Goal: Ask a question: Seek information or help from site administrators or community

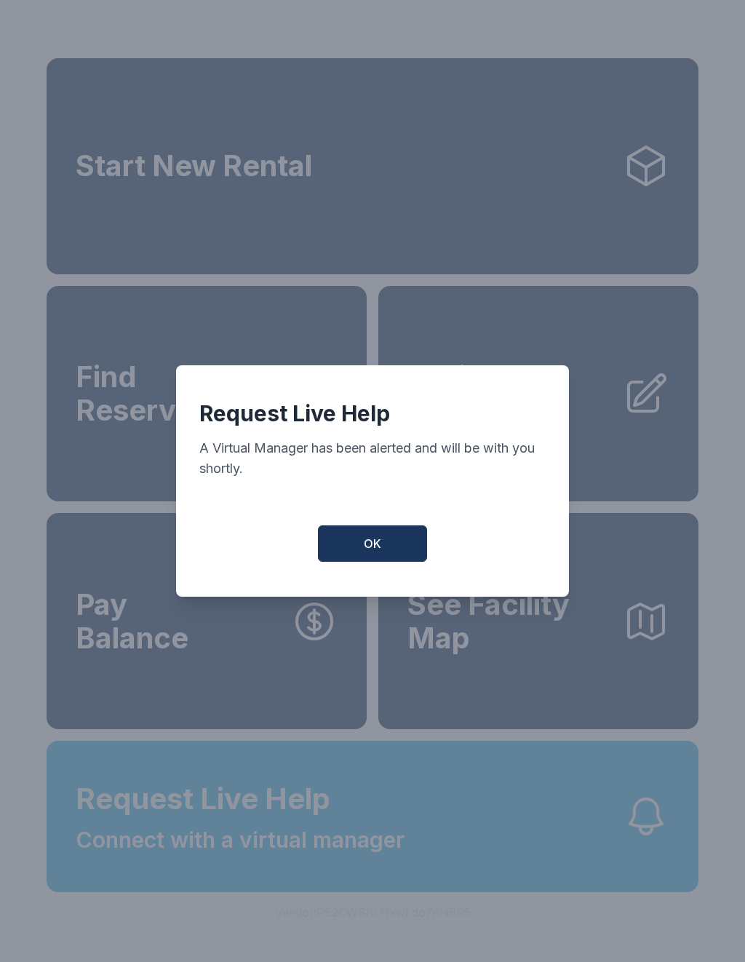
click at [375, 544] on span "OK" at bounding box center [372, 543] width 17 height 17
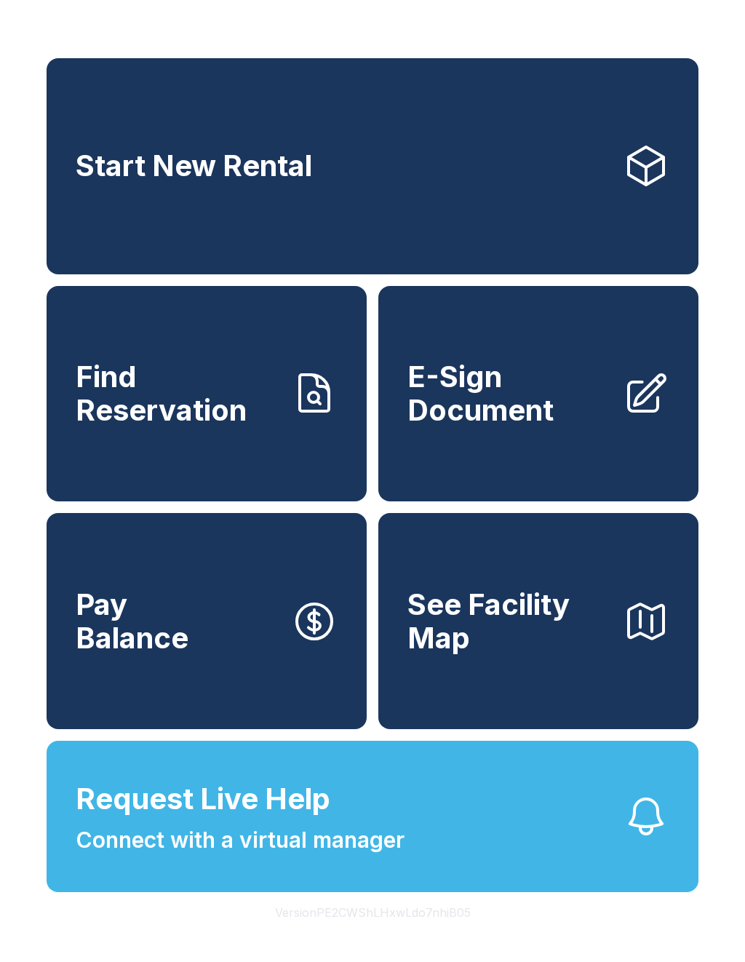
click at [122, 417] on span "Find Reservation" at bounding box center [178, 393] width 204 height 66
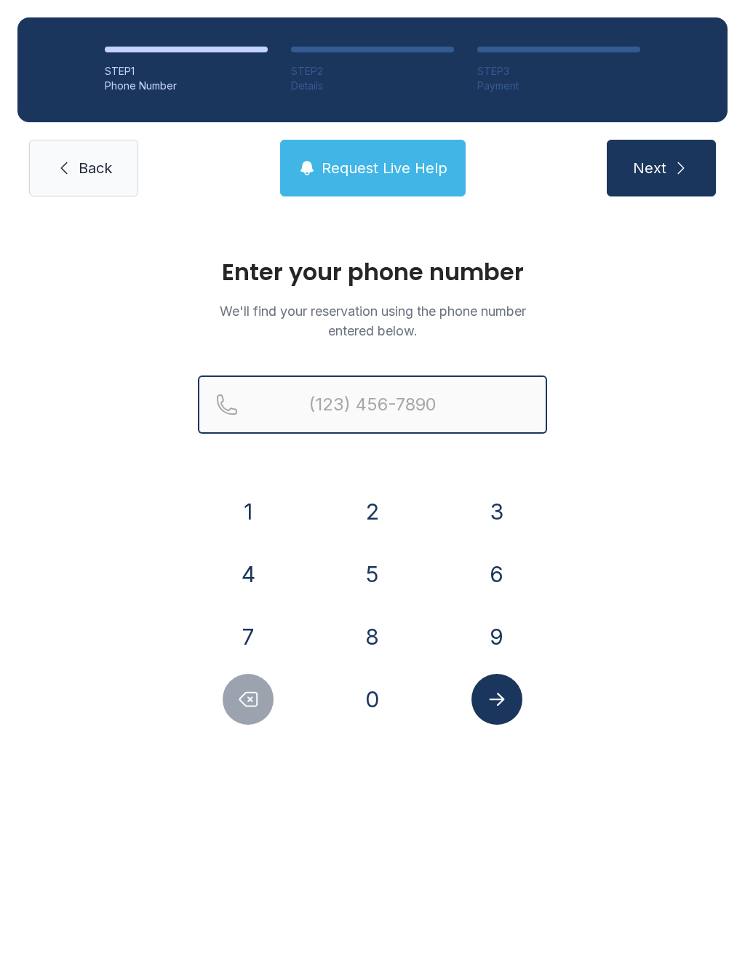
click at [317, 402] on input "Reservation phone number" at bounding box center [372, 404] width 349 height 58
click at [262, 644] on button "7" at bounding box center [248, 636] width 51 height 51
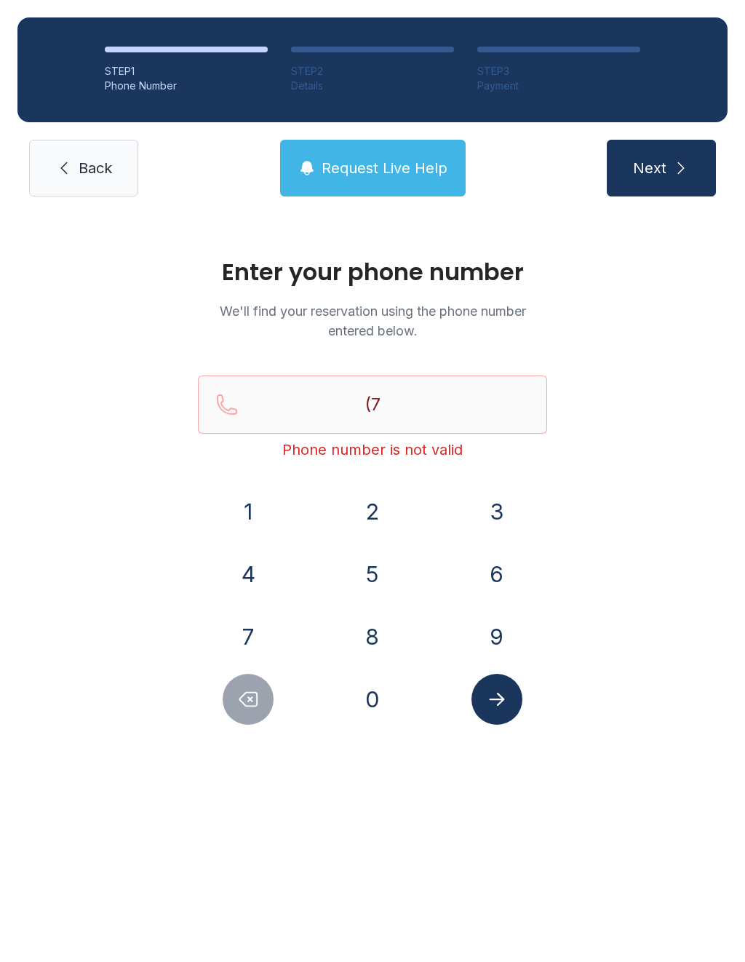
click at [359, 517] on button "2" at bounding box center [372, 511] width 51 height 51
click at [369, 700] on button "0" at bounding box center [372, 699] width 51 height 51
click at [492, 589] on button "6" at bounding box center [496, 573] width 51 height 51
click at [372, 642] on button "8" at bounding box center [372, 636] width 51 height 51
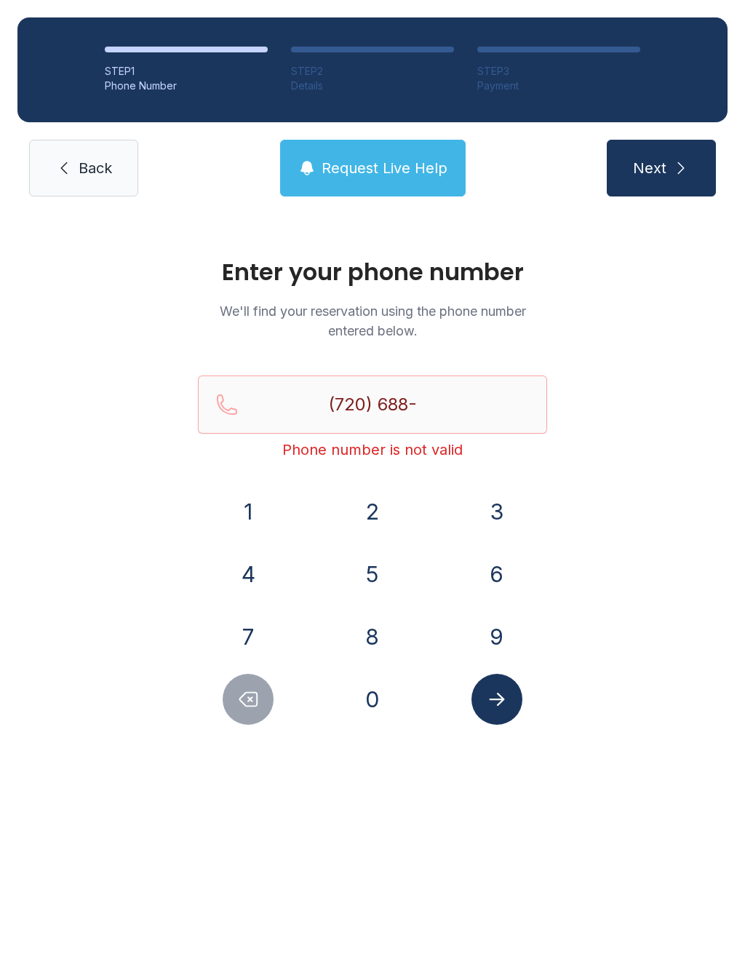
click at [357, 501] on button "2" at bounding box center [372, 511] width 51 height 51
click at [244, 586] on button "4" at bounding box center [248, 573] width 51 height 51
click at [252, 632] on button "7" at bounding box center [248, 636] width 51 height 51
click at [383, 510] on button "2" at bounding box center [372, 511] width 51 height 51
type input "[PHONE_NUMBER]"
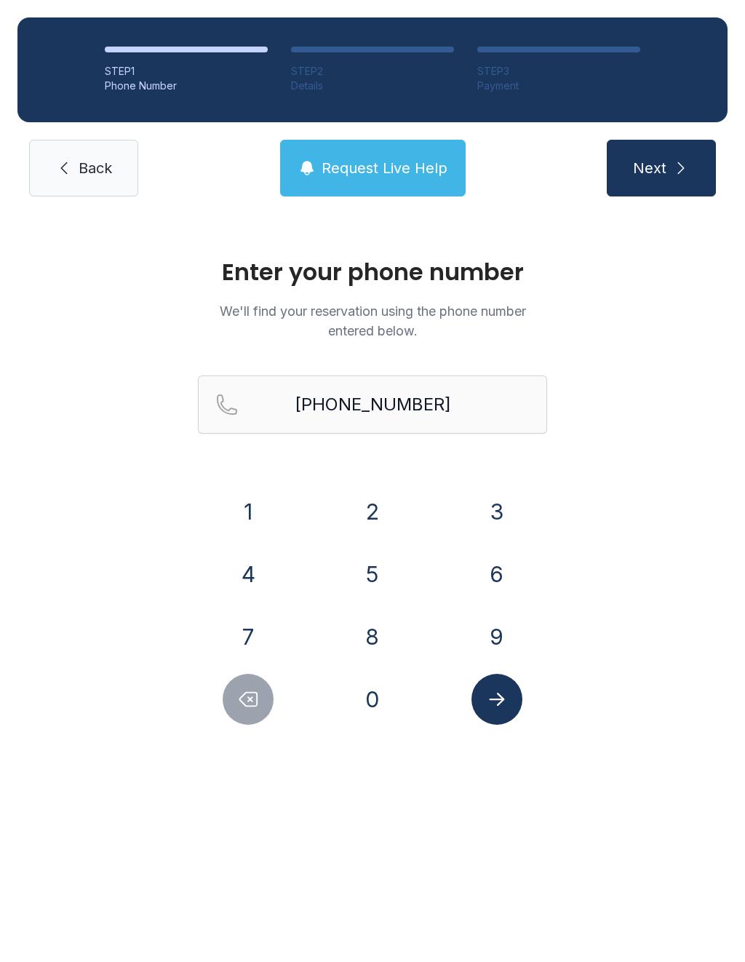
click at [490, 704] on icon "Submit lookup form" at bounding box center [497, 699] width 22 height 22
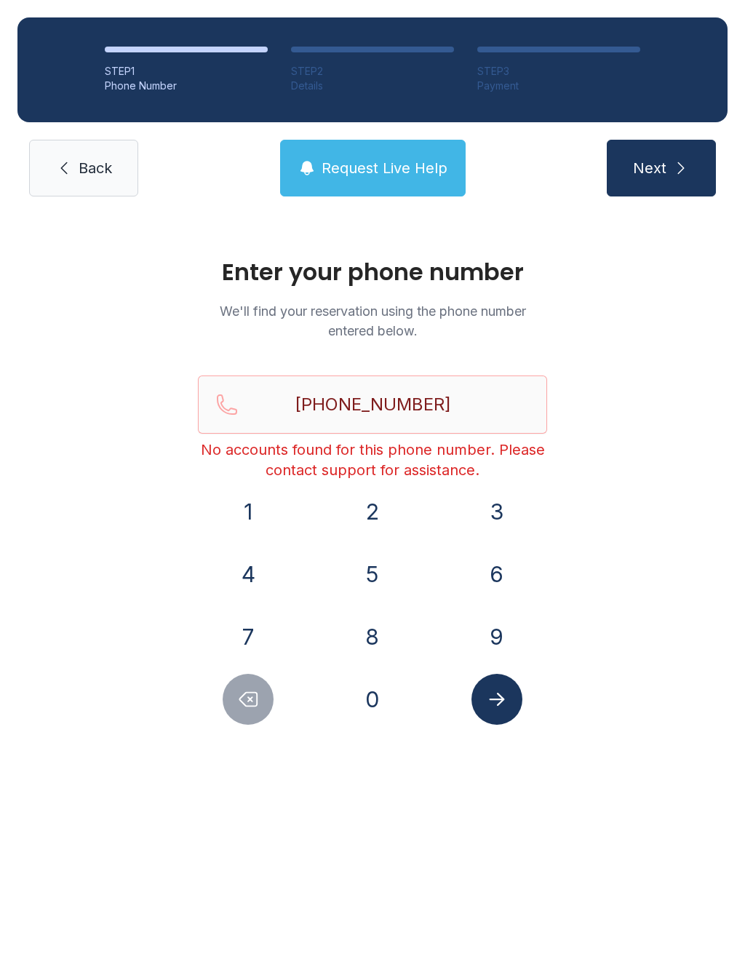
click at [88, 154] on link "Back" at bounding box center [83, 168] width 109 height 57
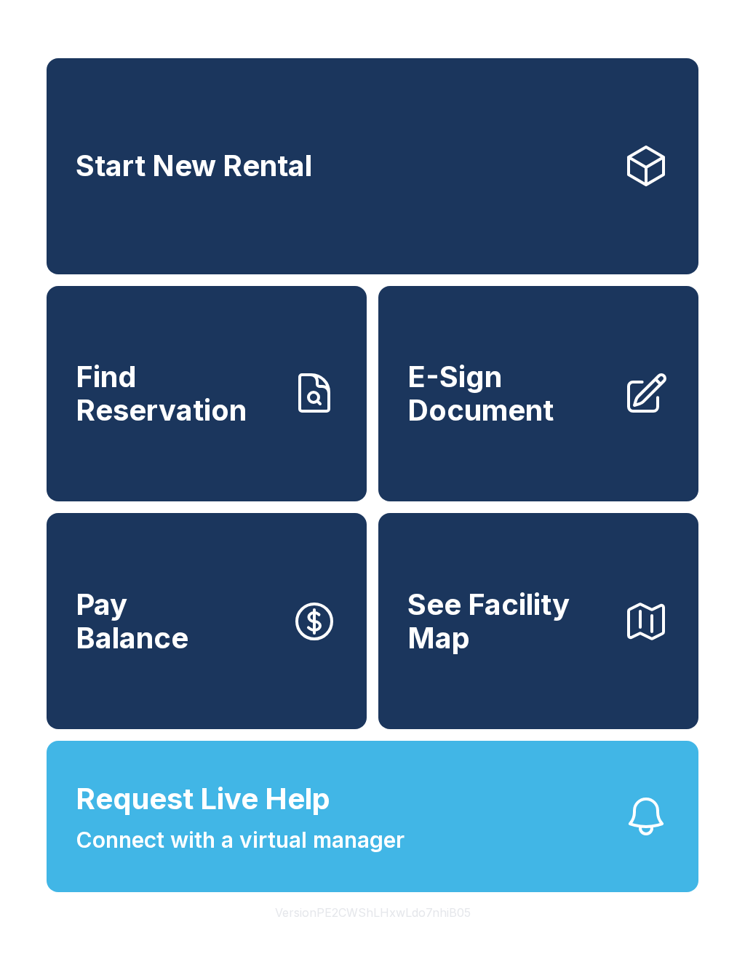
click at [247, 454] on link "Find Reservation" at bounding box center [207, 394] width 320 height 216
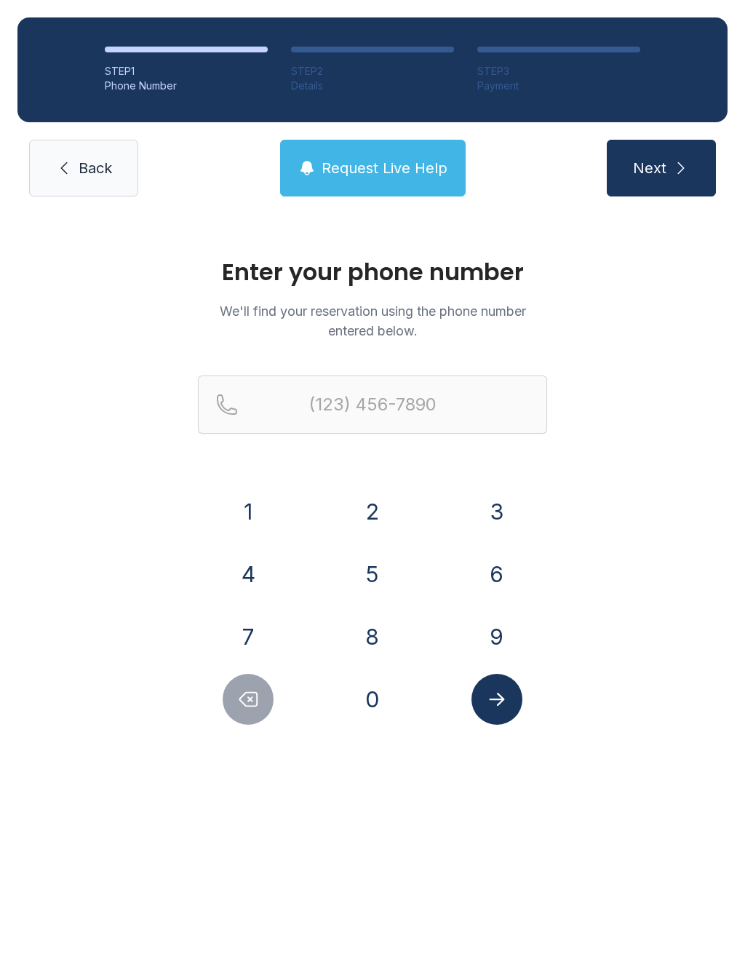
click at [245, 632] on button "7" at bounding box center [248, 636] width 51 height 51
click at [365, 525] on button "2" at bounding box center [372, 511] width 51 height 51
click at [364, 710] on button "0" at bounding box center [372, 699] width 51 height 51
click at [508, 581] on button "6" at bounding box center [496, 573] width 51 height 51
click at [367, 627] on button "8" at bounding box center [372, 636] width 51 height 51
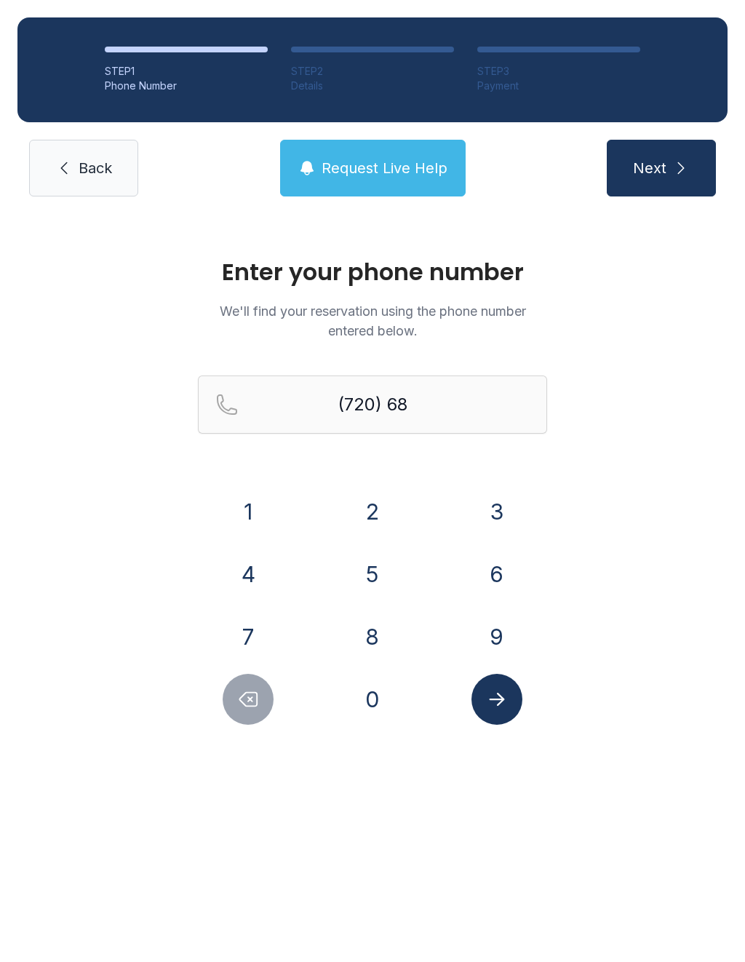
click at [369, 629] on button "8" at bounding box center [372, 636] width 51 height 51
click at [373, 519] on button "2" at bounding box center [372, 511] width 51 height 51
click at [244, 562] on button "4" at bounding box center [248, 573] width 51 height 51
click at [242, 634] on button "7" at bounding box center [248, 636] width 51 height 51
click at [380, 509] on button "2" at bounding box center [372, 511] width 51 height 51
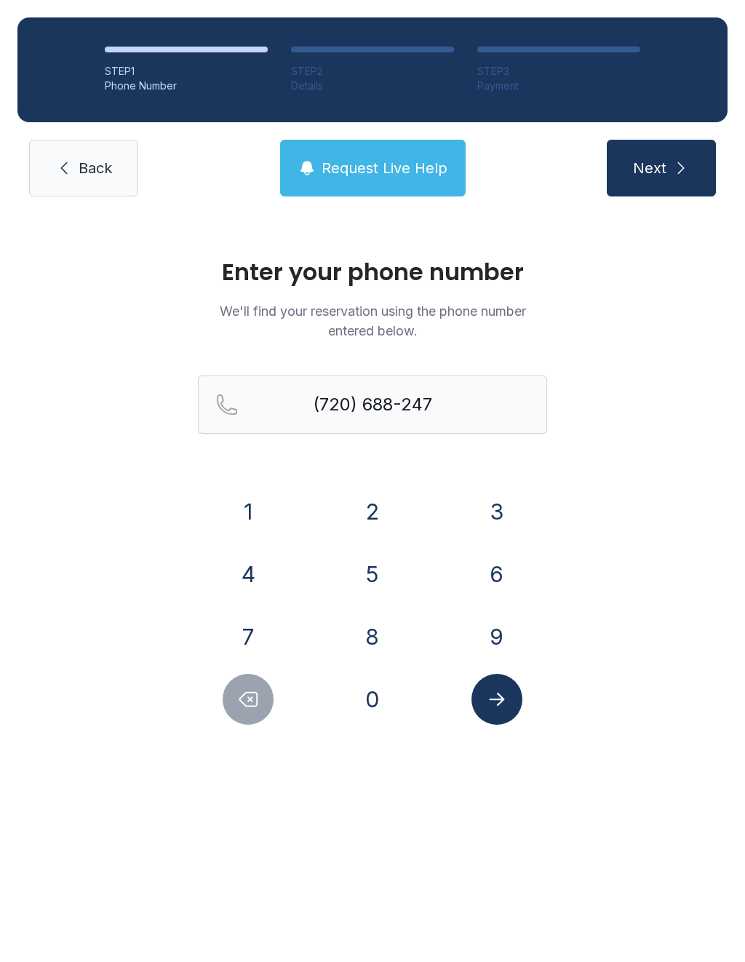
type input "[PHONE_NUMBER]"
click at [486, 699] on icon "Submit lookup form" at bounding box center [497, 699] width 22 height 22
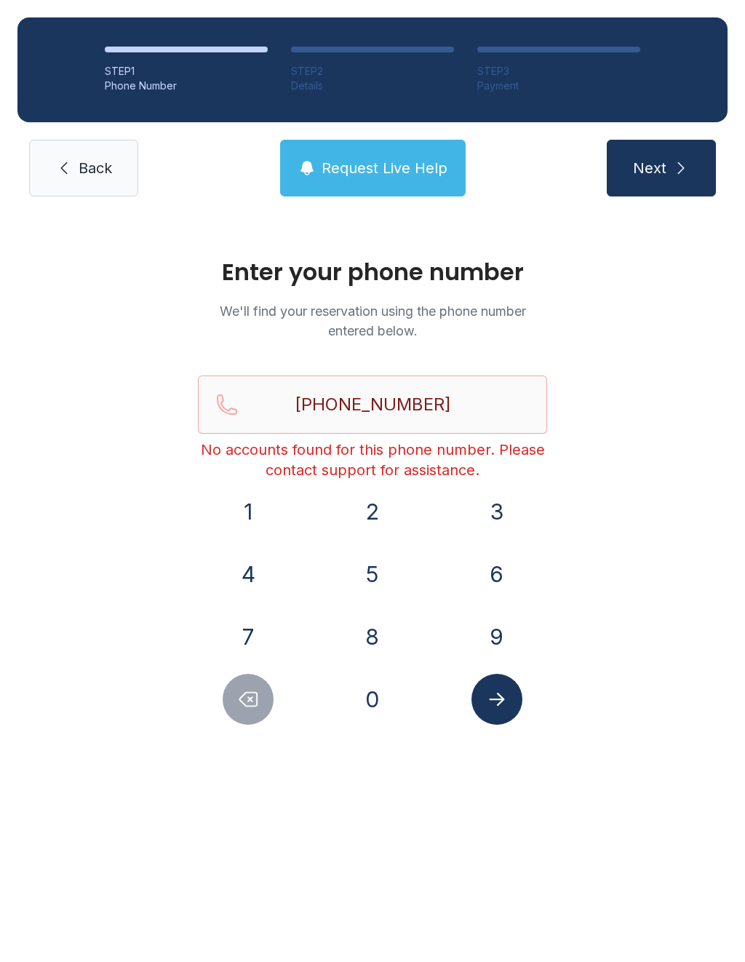
click at [59, 169] on icon at bounding box center [63, 167] width 17 height 17
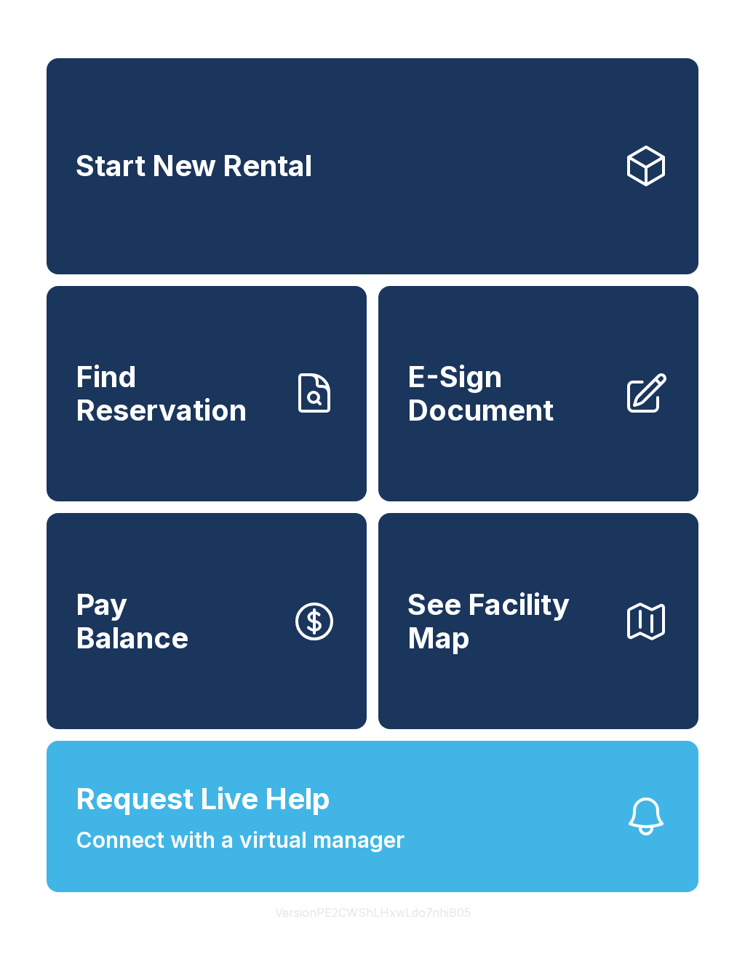
click at [148, 238] on link "Start New Rental" at bounding box center [373, 166] width 652 height 216
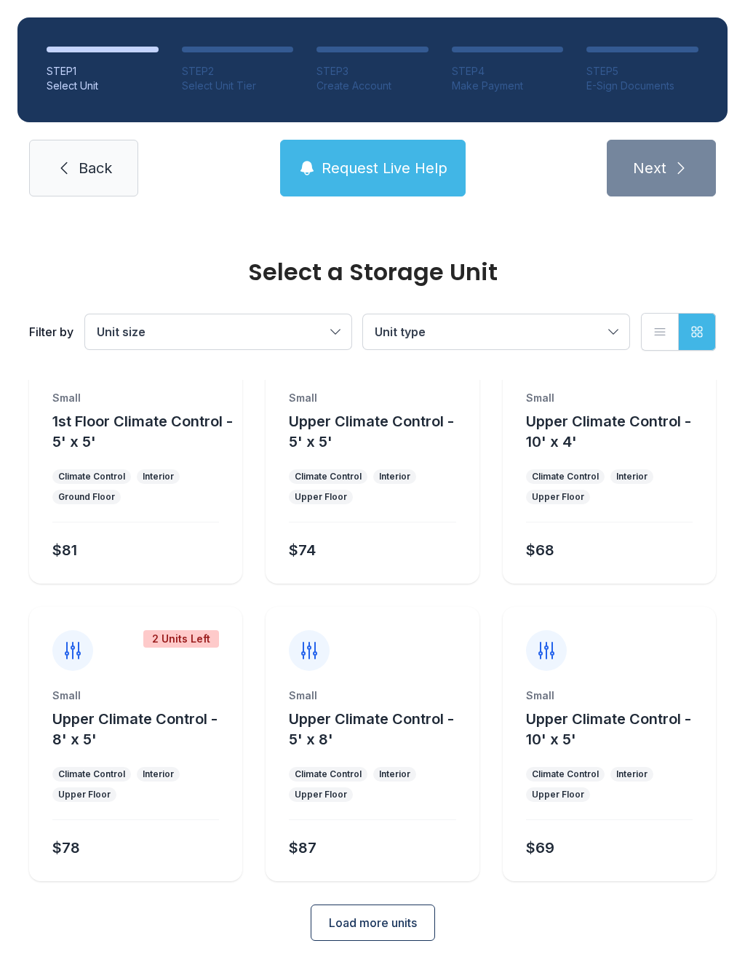
scroll to position [49, 0]
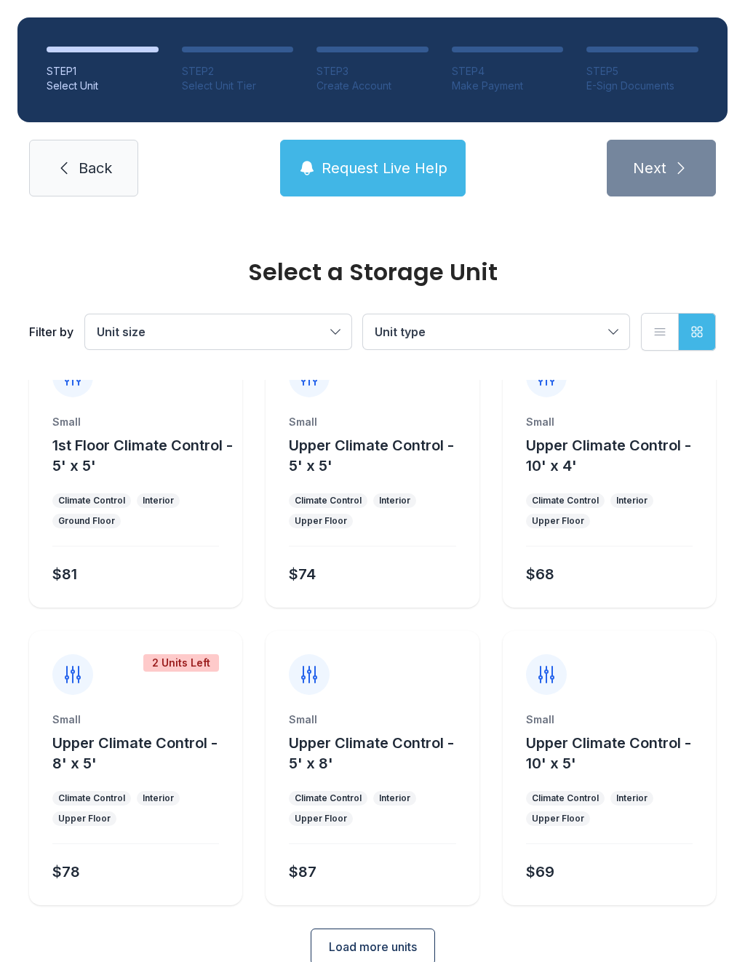
click at [82, 175] on span "Back" at bounding box center [95, 168] width 33 height 20
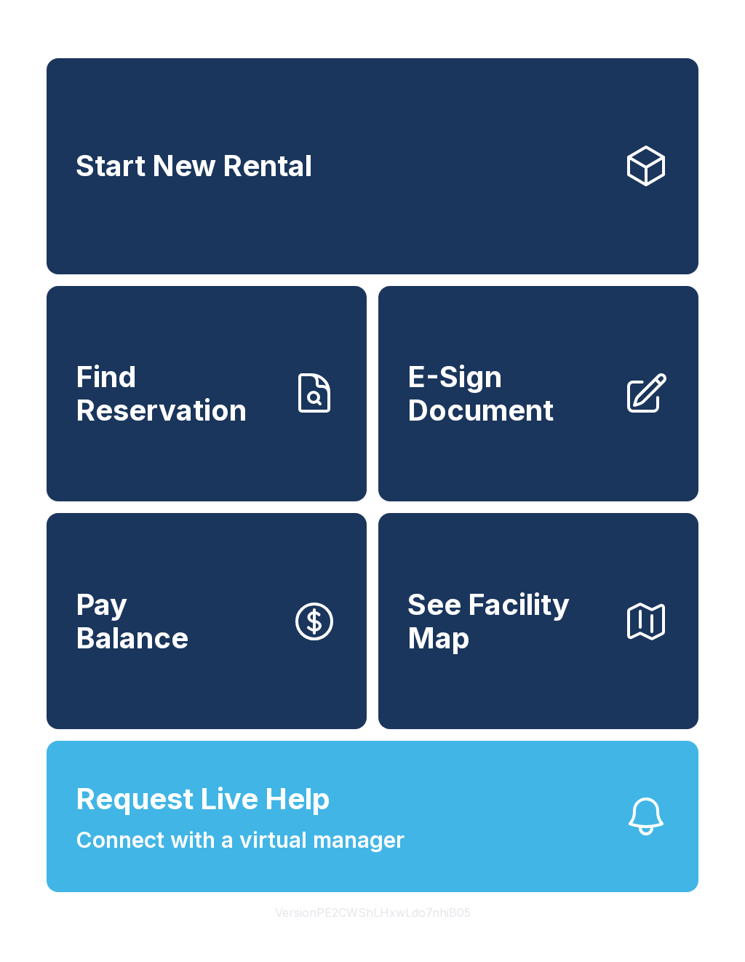
click at [137, 820] on span "Request Live Help" at bounding box center [203, 799] width 255 height 44
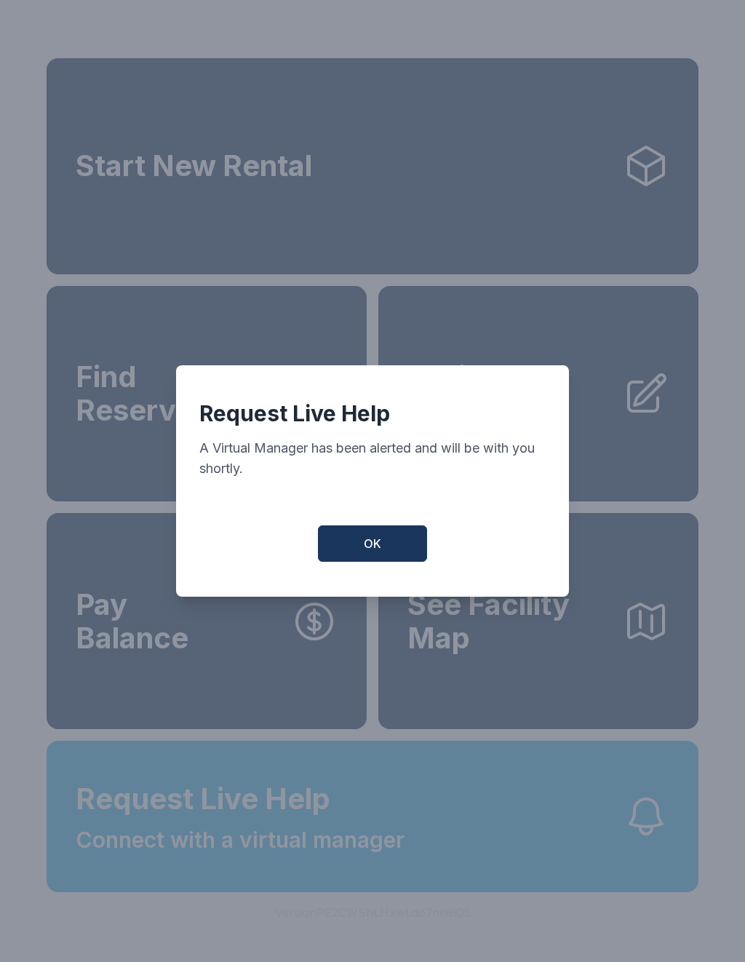
click at [369, 552] on span "OK" at bounding box center [372, 543] width 17 height 17
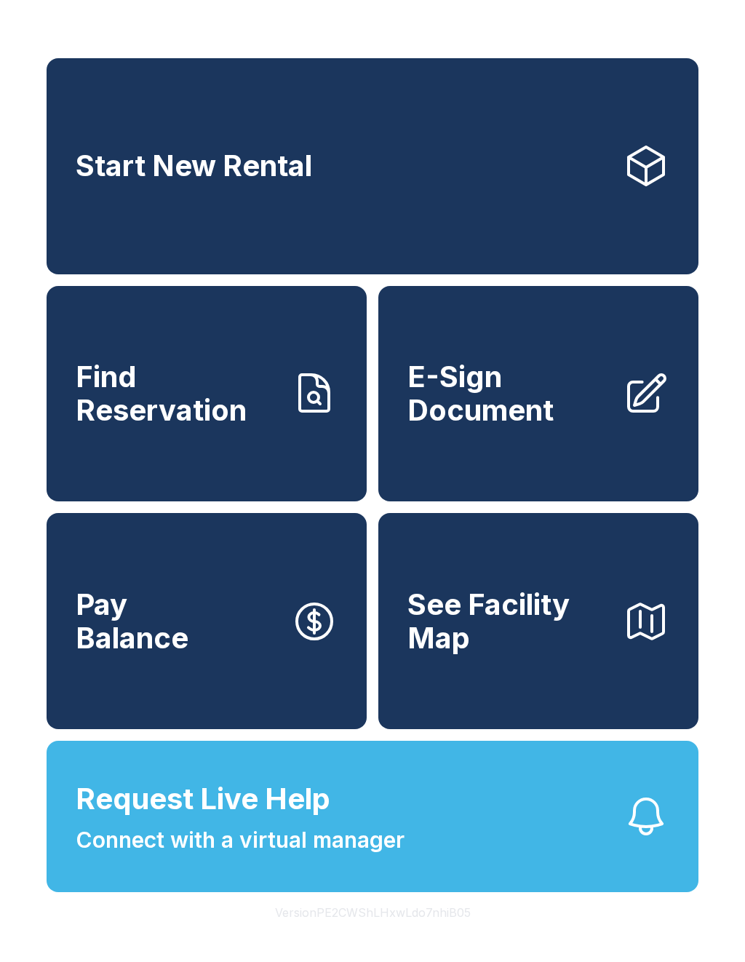
click at [233, 856] on span "Connect with a virtual manager" at bounding box center [240, 839] width 329 height 33
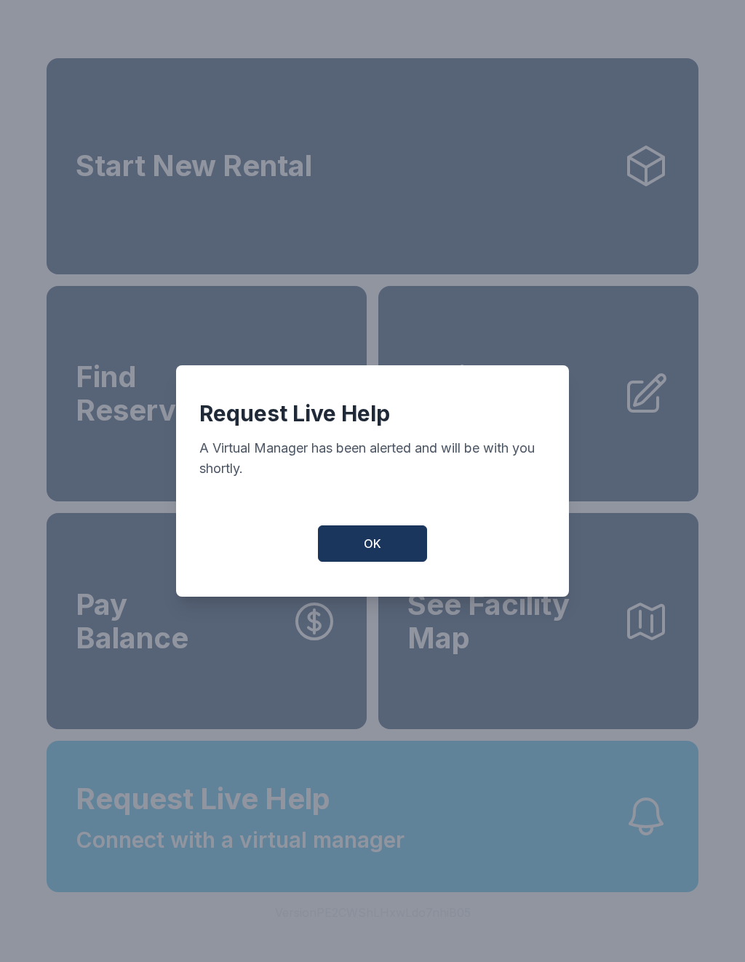
click at [379, 527] on div "Request Live Help A Virtual Manager has been alerted and will be with you short…" at bounding box center [372, 480] width 393 height 231
click at [380, 543] on span "OK" at bounding box center [372, 543] width 17 height 17
